Goal: Navigation & Orientation: Find specific page/section

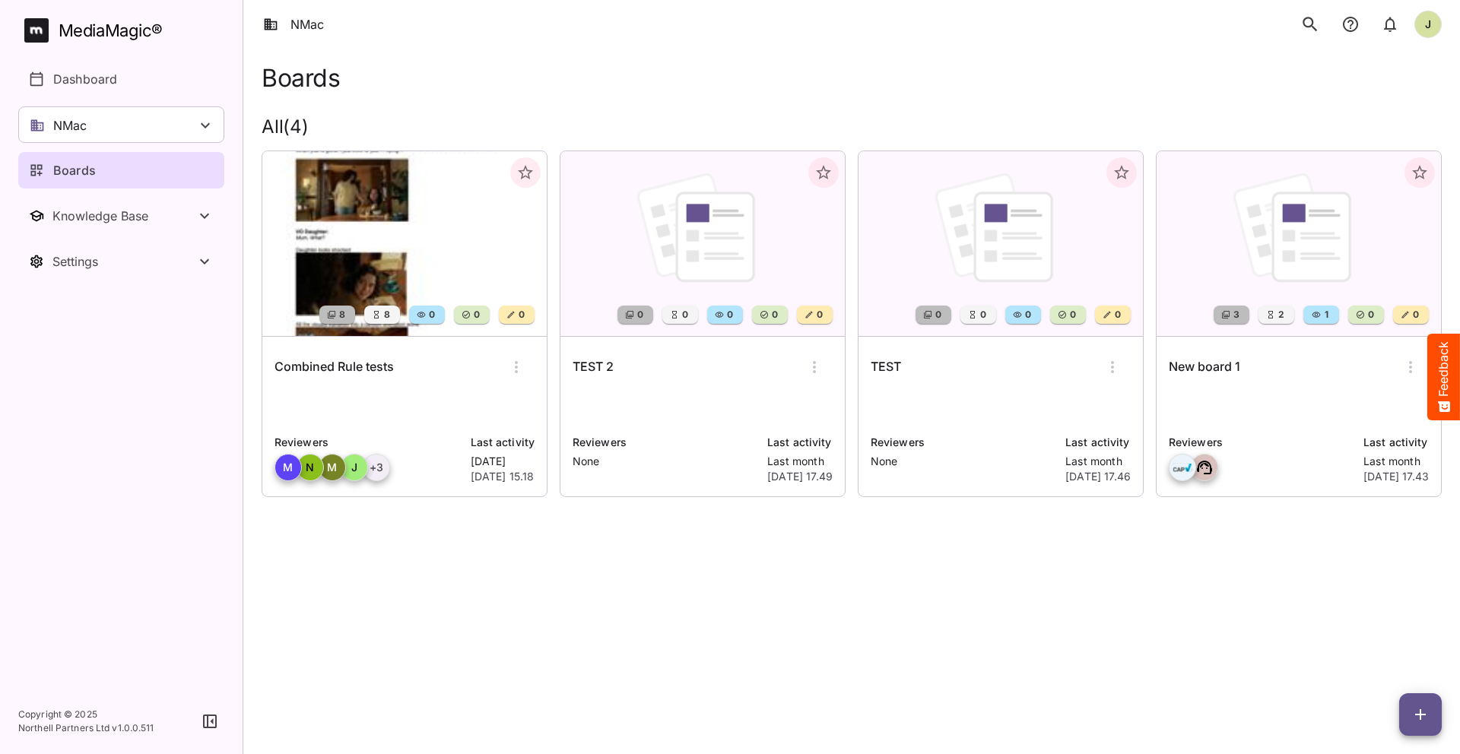
click at [417, 383] on div "Combined Rule tests" at bounding box center [404, 367] width 260 height 36
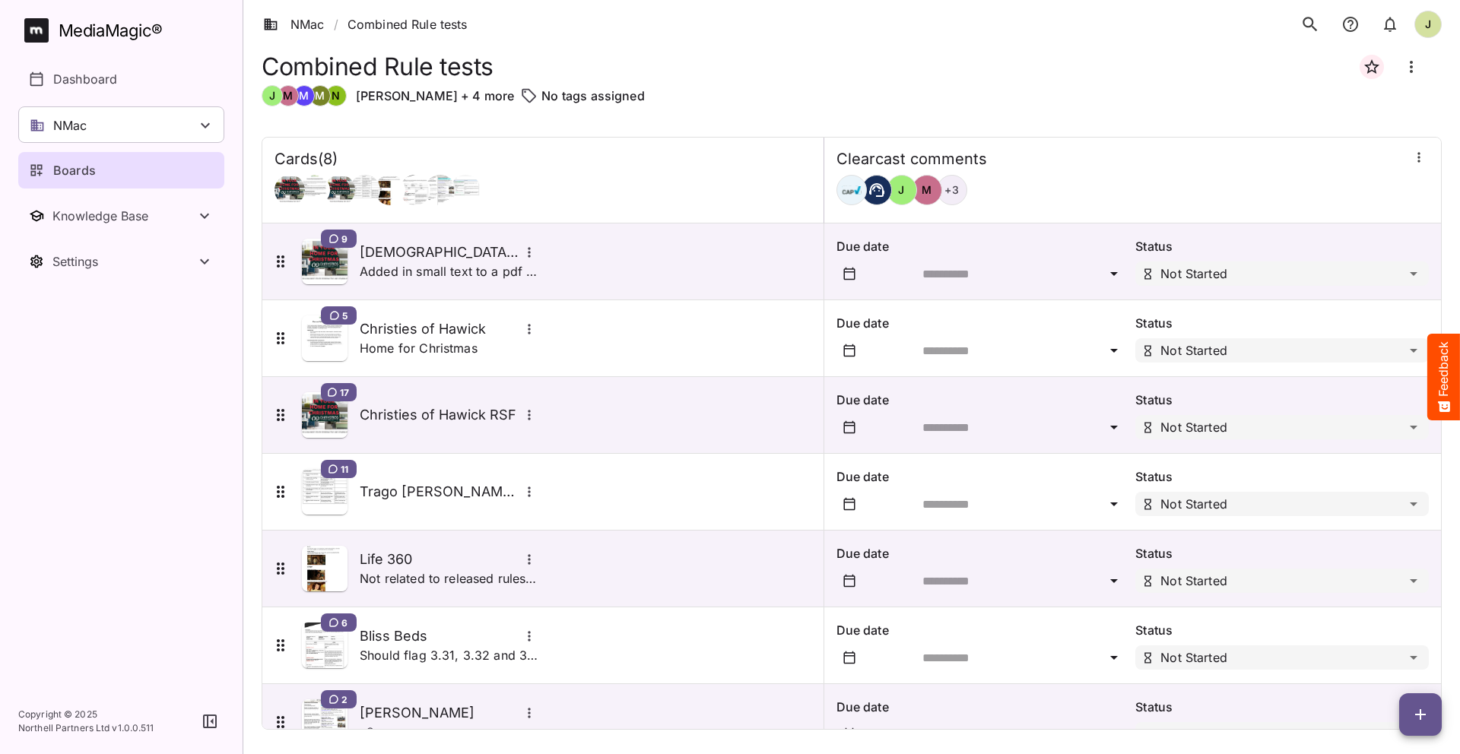
click at [1415, 154] on icon "button" at bounding box center [1418, 157] width 15 height 15
click at [1329, 265] on p "Manage sidekicks" at bounding box center [1338, 261] width 106 height 18
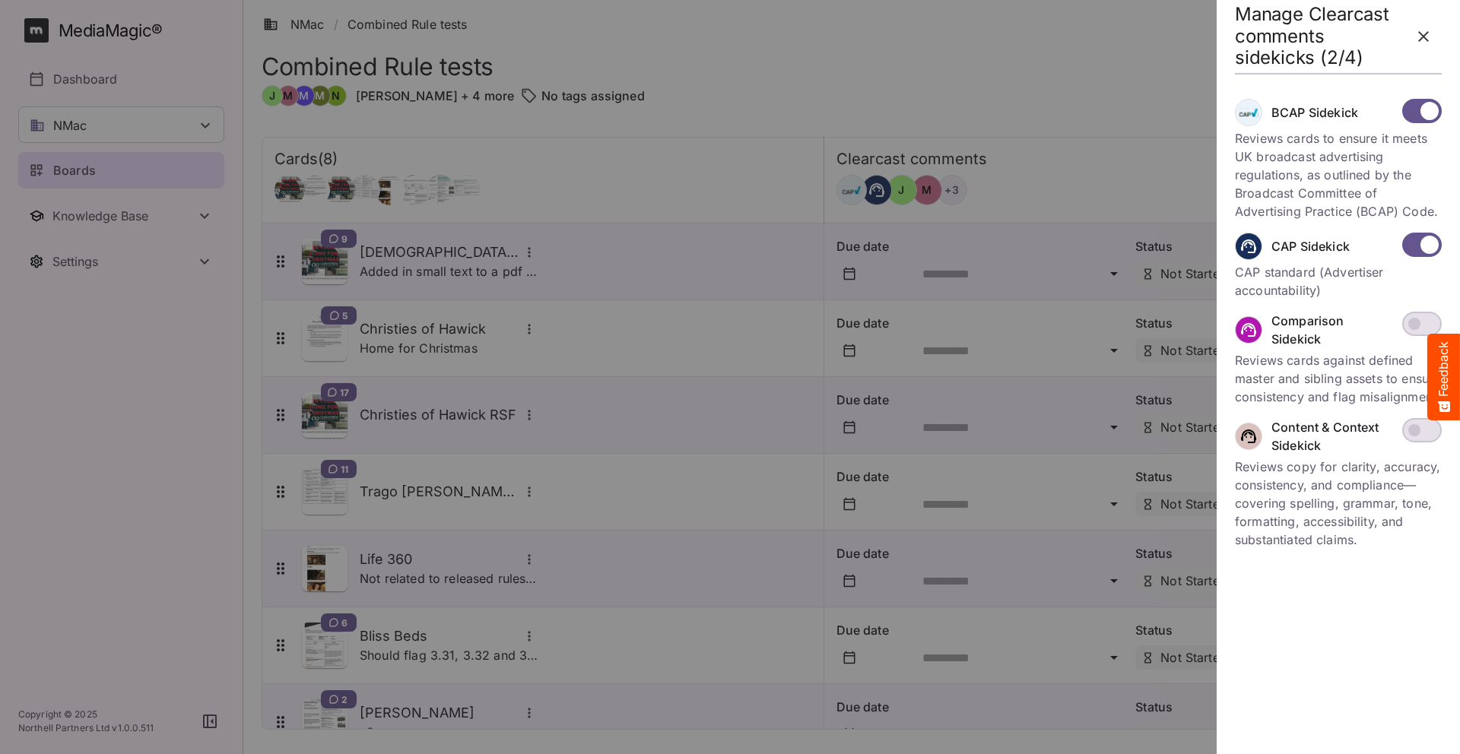
click at [1327, 369] on p "Reviews cards against defined master and sibling assets to ensure consistency a…" at bounding box center [1338, 378] width 207 height 55
click at [1422, 36] on icon "button" at bounding box center [1423, 36] width 11 height 11
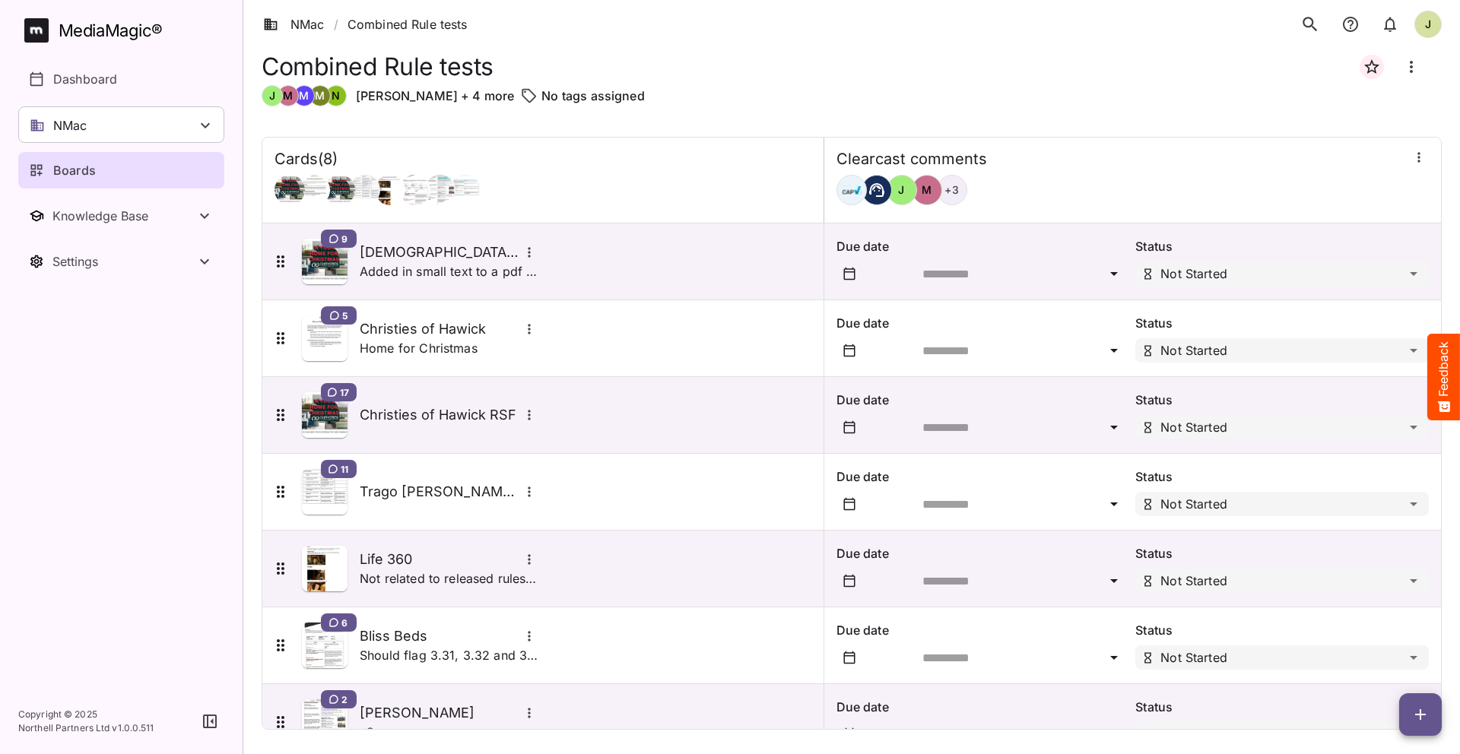
click at [682, 165] on div "Cards ( 8 )" at bounding box center [542, 159] width 537 height 19
click at [114, 176] on div "Boards" at bounding box center [122, 170] width 186 height 18
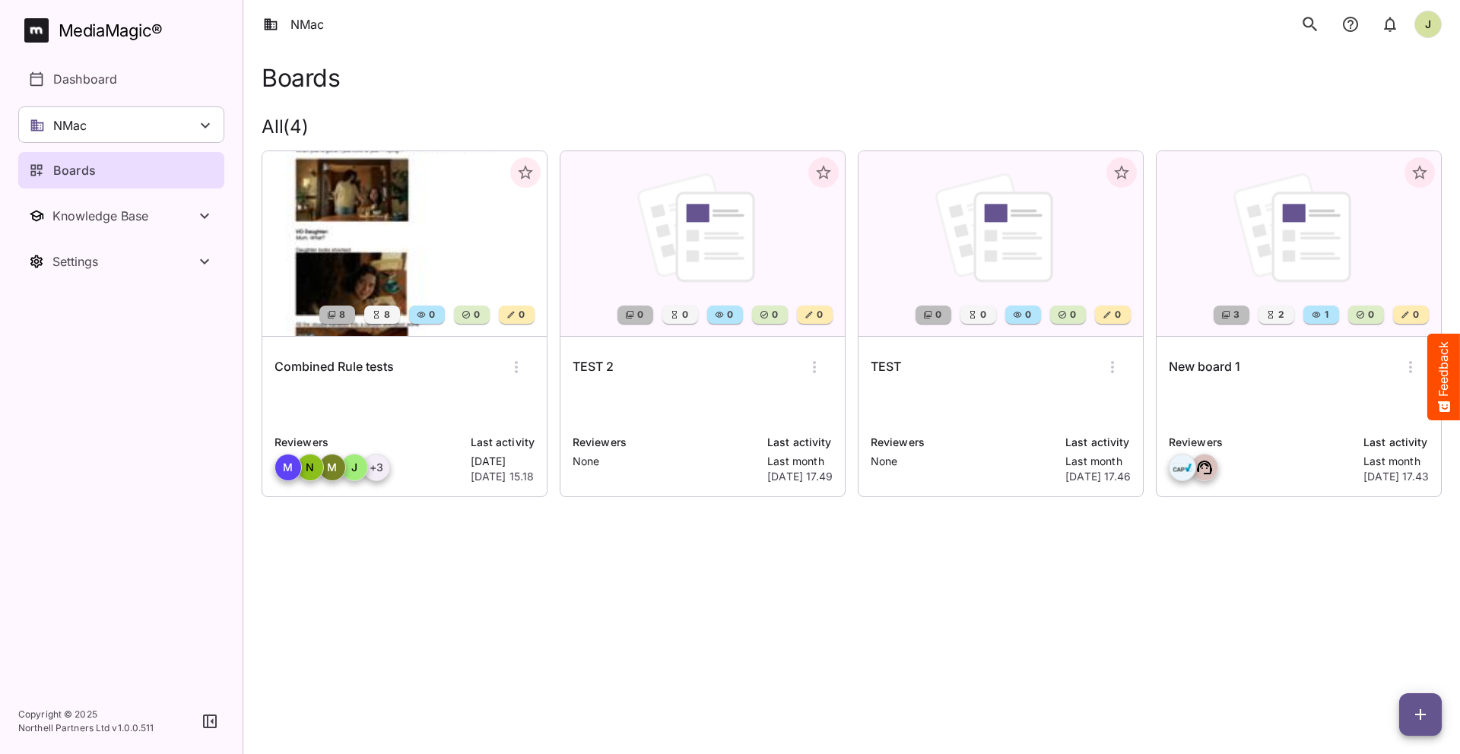
click at [88, 22] on div "MediaMagic ®" at bounding box center [111, 30] width 104 height 25
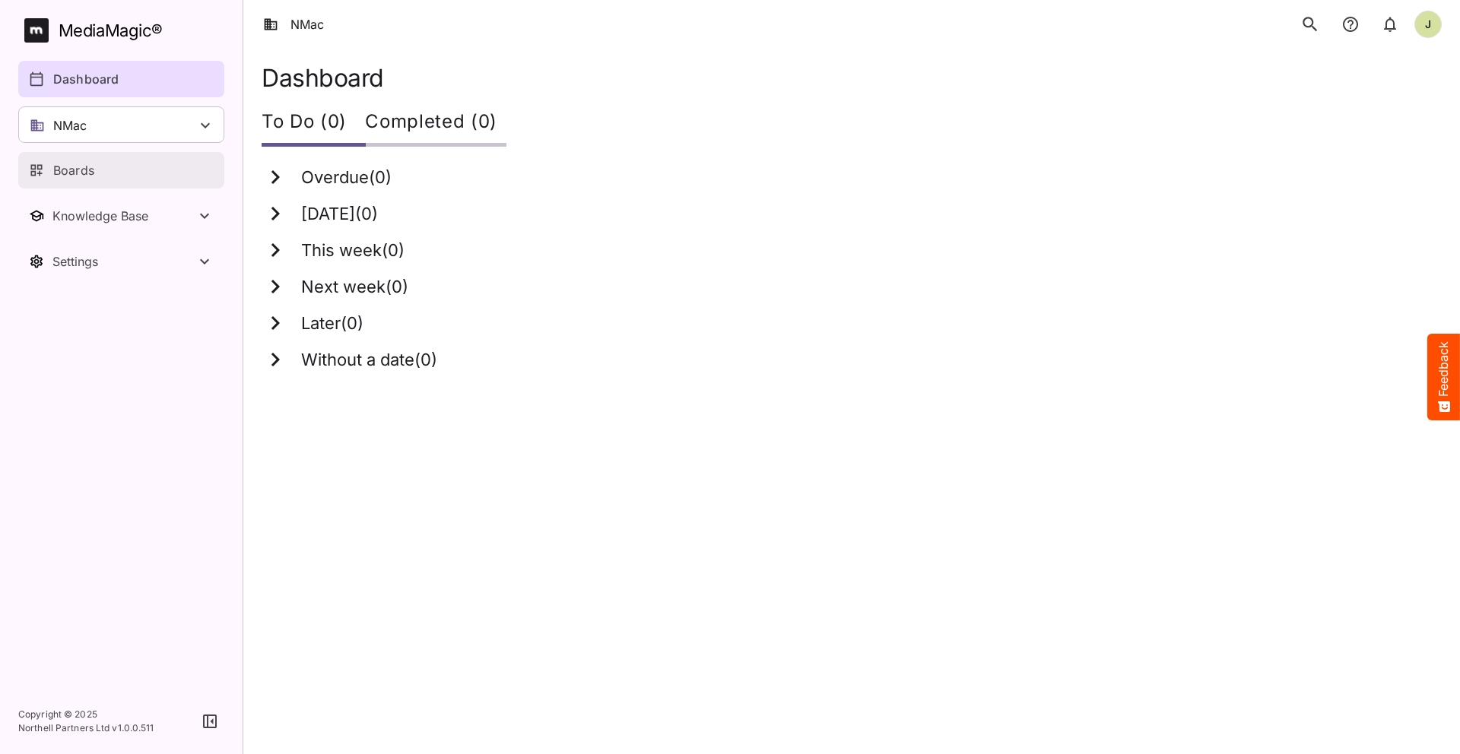
click at [103, 166] on div "Boards" at bounding box center [122, 170] width 186 height 18
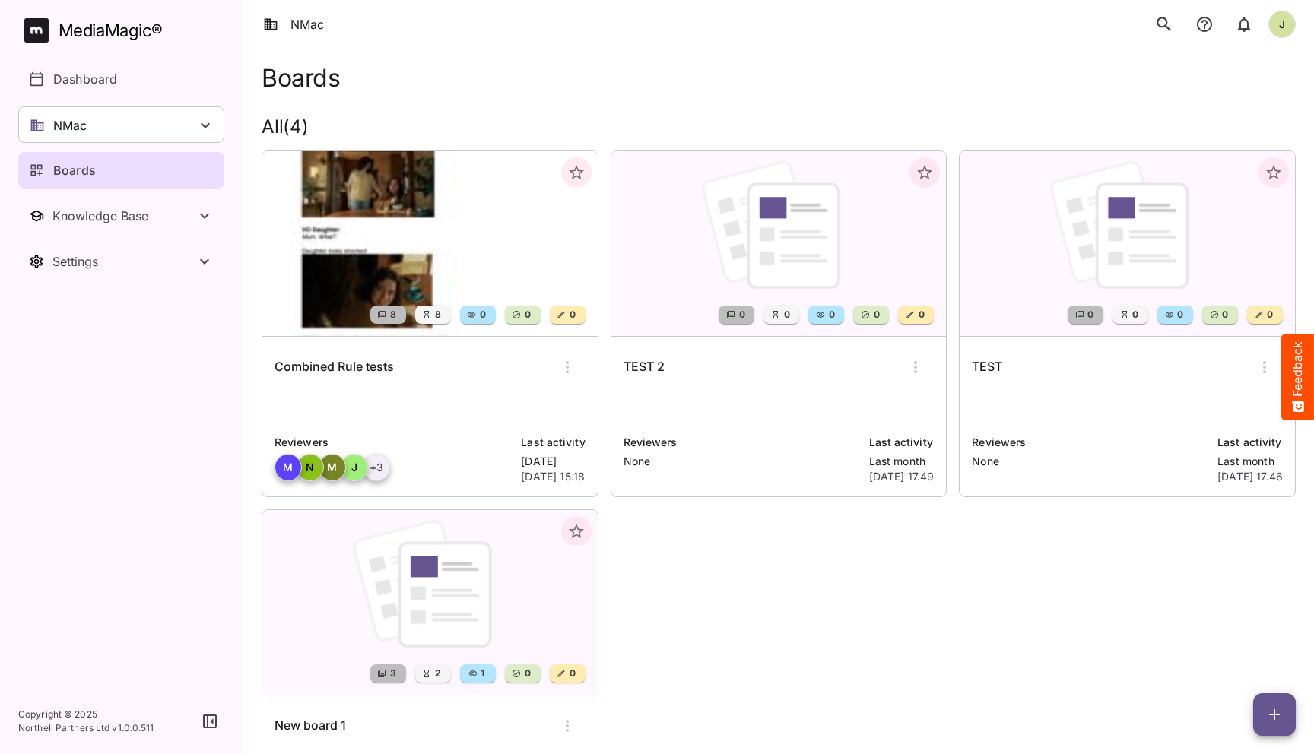
click at [709, 518] on div "8 8 0 0 0 Combined Rule tests Reviewers M N M J + 3 Last activity Yesterday 14t…" at bounding box center [772, 497] width 1046 height 718
click at [736, 604] on div "8 8 0 0 0 Combined Rule tests Reviewers M N M J + 3 Last activity Yesterday 14t…" at bounding box center [772, 497] width 1046 height 718
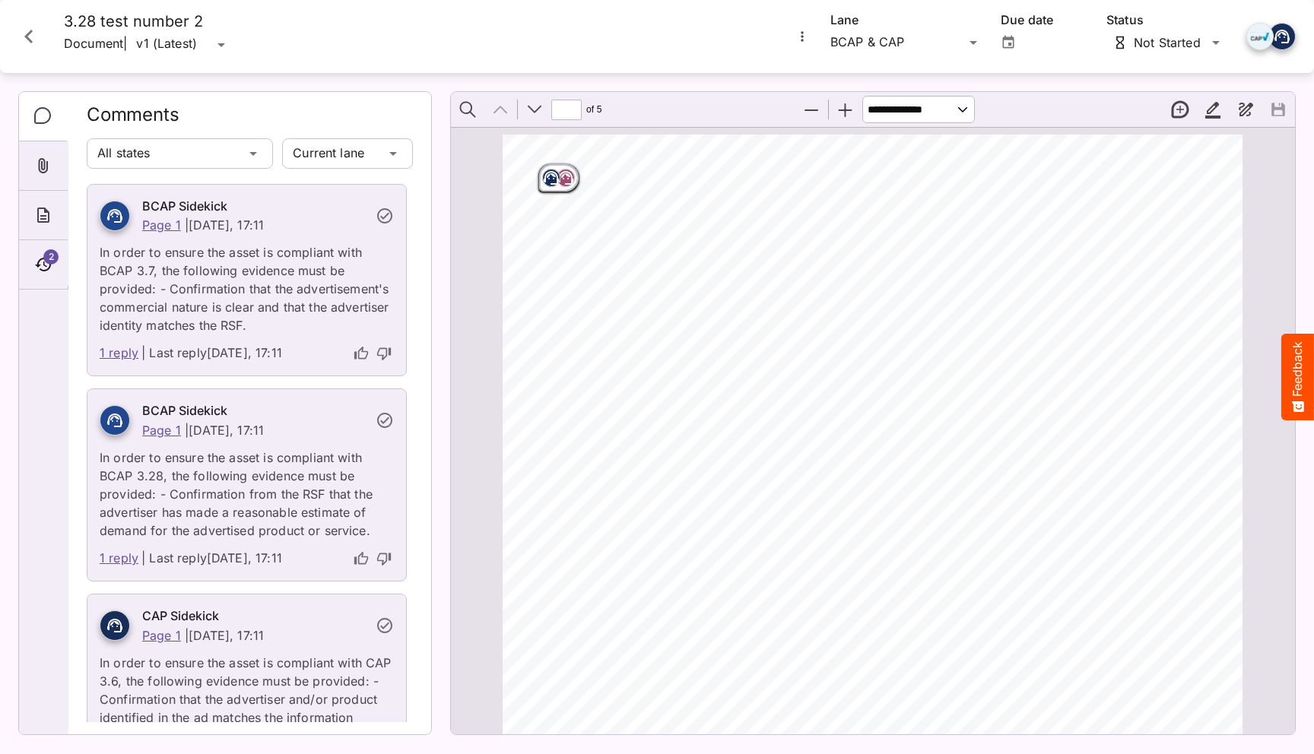
scroll to position [8, 0]
click at [36, 34] on icon "Close card" at bounding box center [28, 36] width 27 height 27
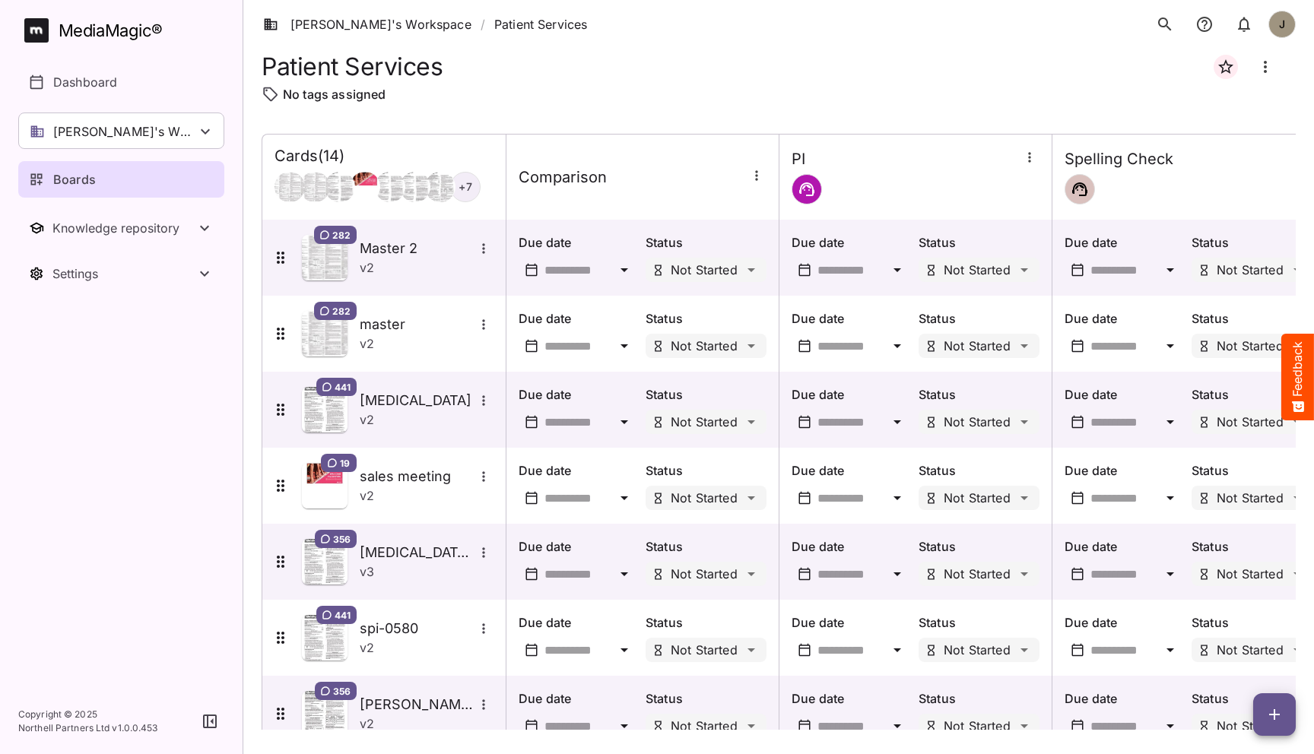
scroll to position [567, 0]
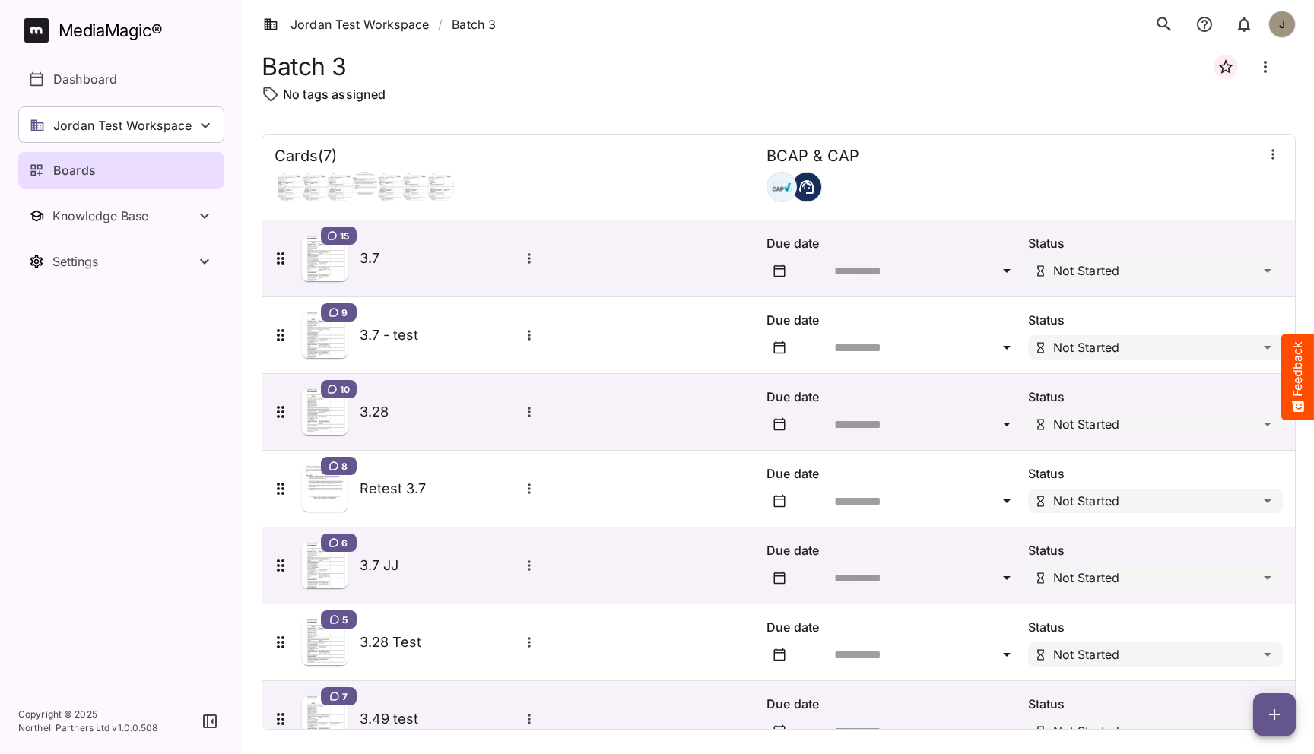
scroll to position [41, 0]
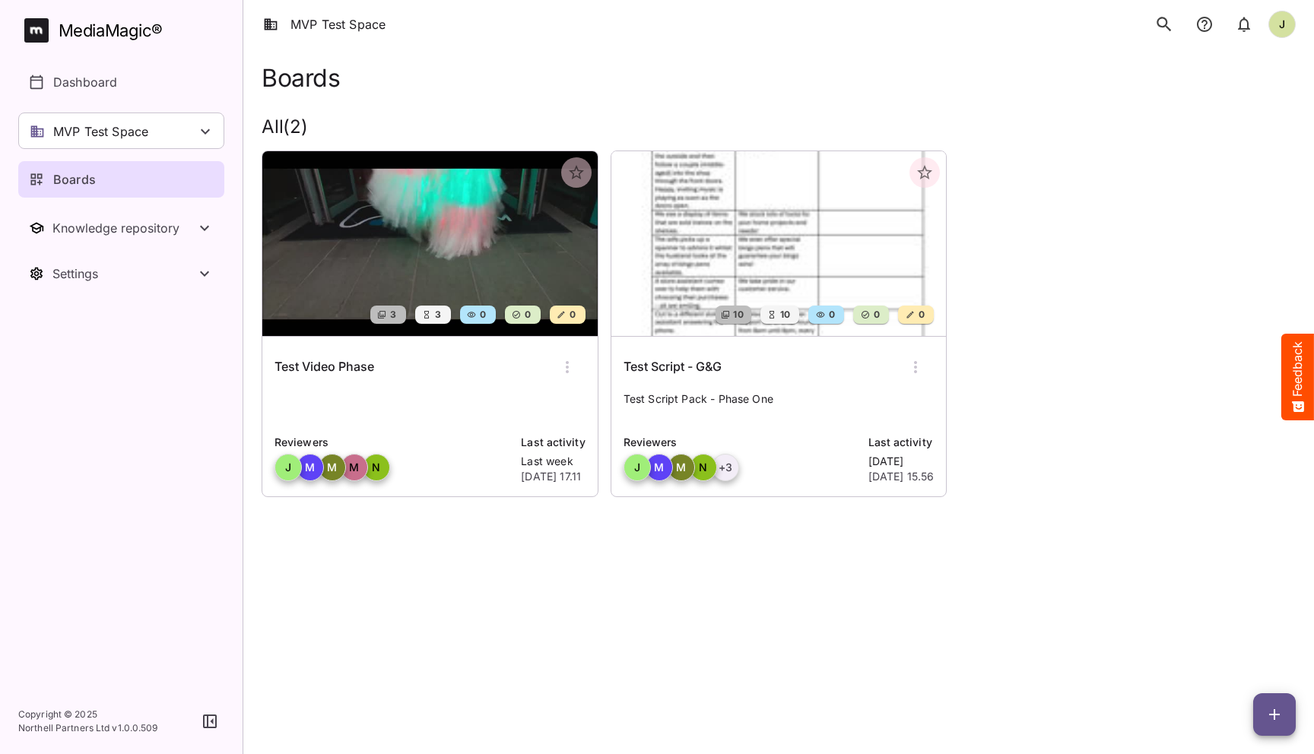
click at [598, 539] on html "MVP Test Space J MediaMagic ® Dashboard MVP Test Space Jo Clearcast [PERSON_NAM…" at bounding box center [657, 269] width 1314 height 539
